Goal: Transaction & Acquisition: Download file/media

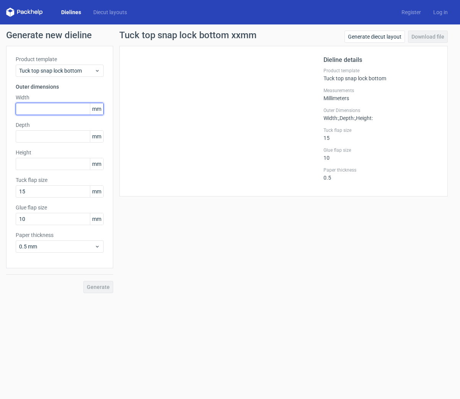
click at [32, 105] on input "text" at bounding box center [60, 109] width 88 height 12
type input "228"
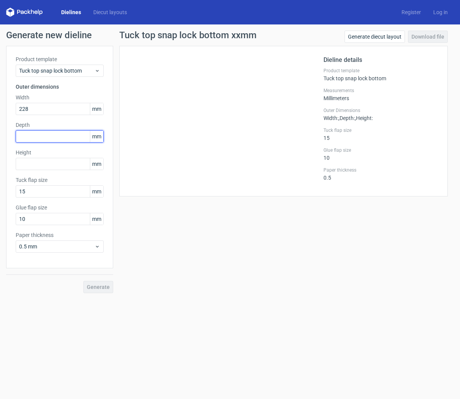
click at [57, 138] on input "text" at bounding box center [60, 136] width 88 height 12
type input "78"
click at [63, 165] on input "text" at bounding box center [60, 164] width 88 height 12
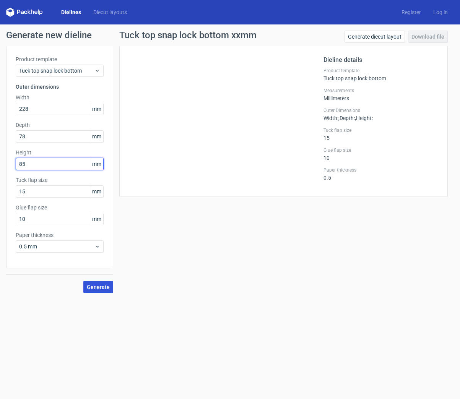
type input "85"
click at [89, 284] on span "Generate" at bounding box center [98, 286] width 23 height 5
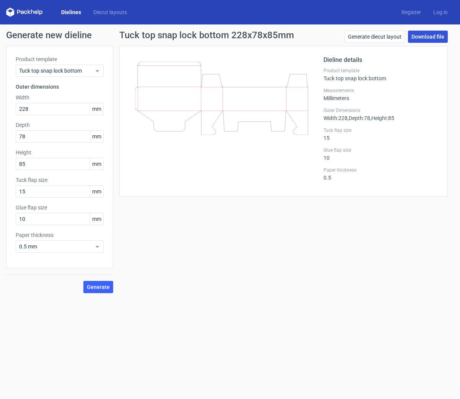
click at [418, 36] on link "Download file" at bounding box center [428, 37] width 40 height 12
